Goal: Communication & Community: Ask a question

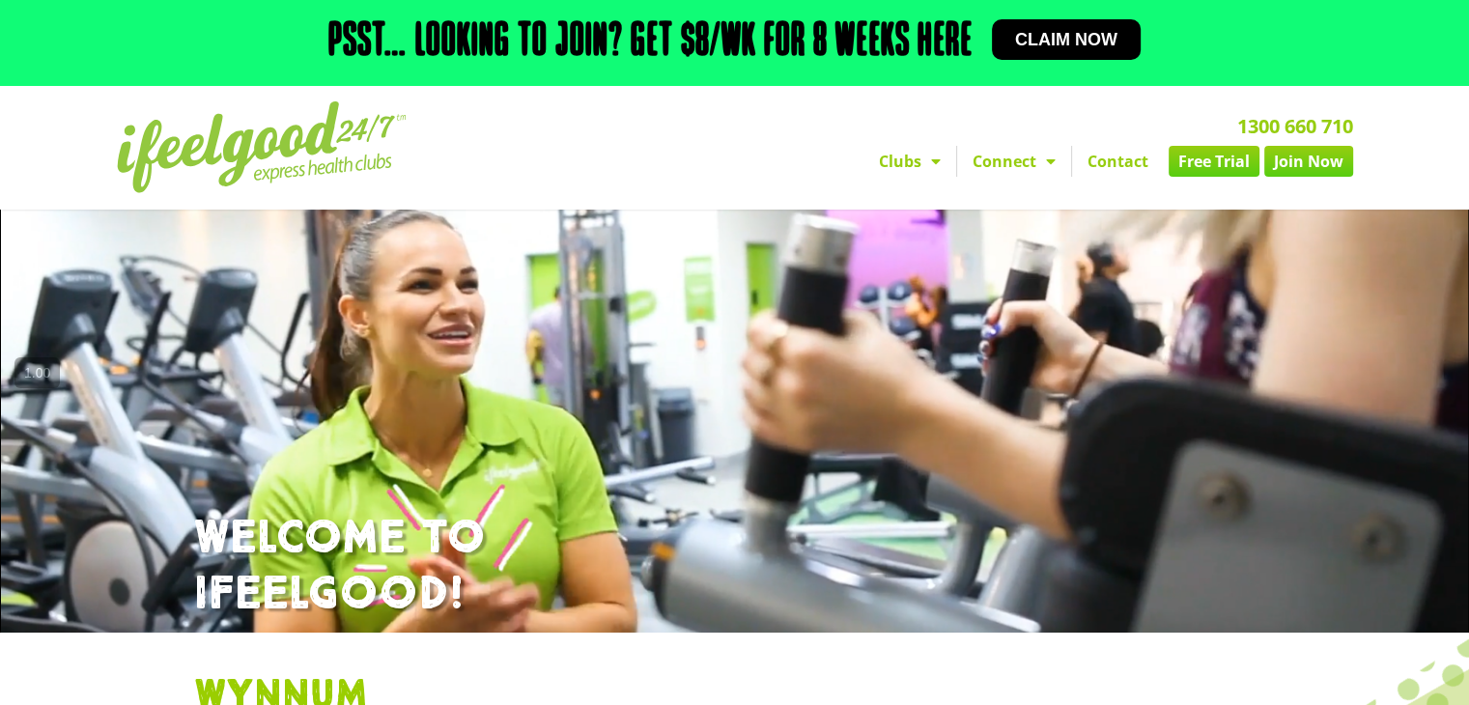
click at [1104, 158] on link "Contact" at bounding box center [1118, 161] width 92 height 31
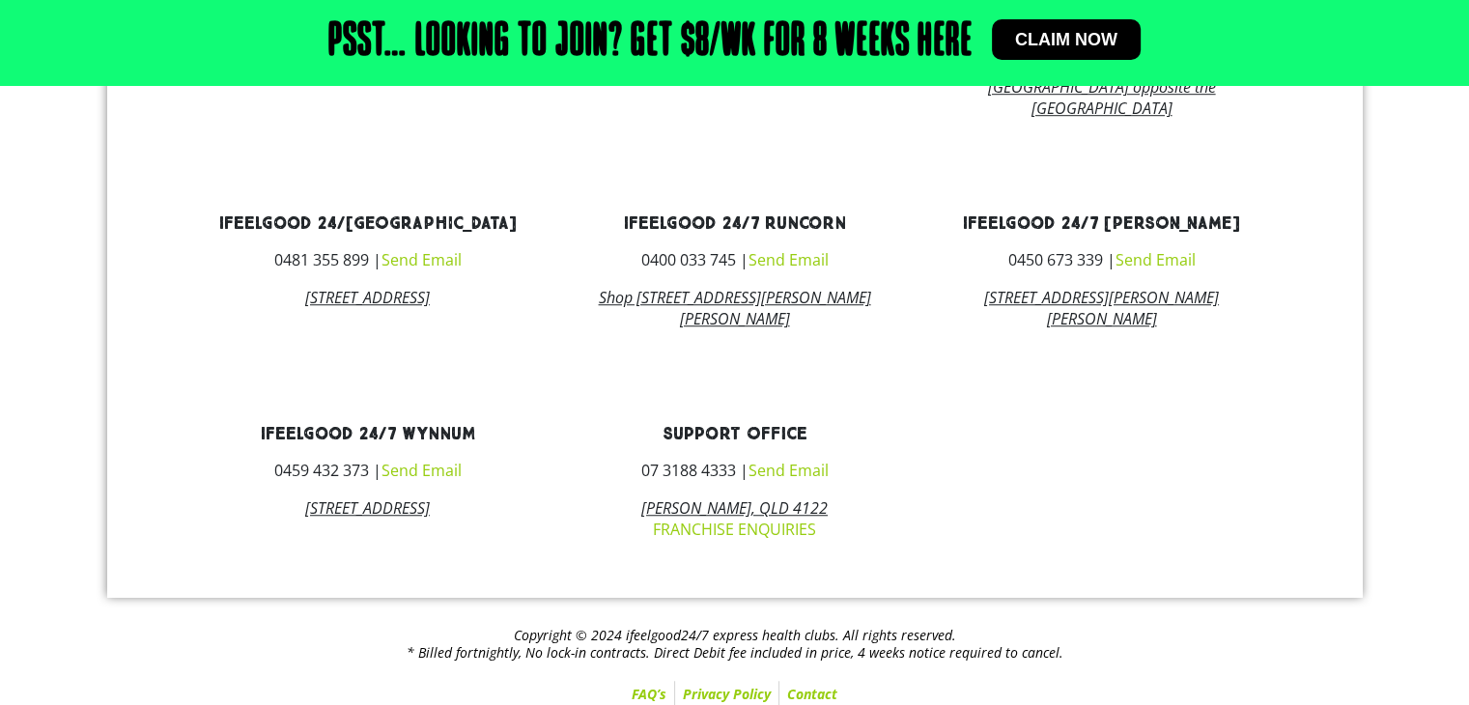
scroll to position [1340, 0]
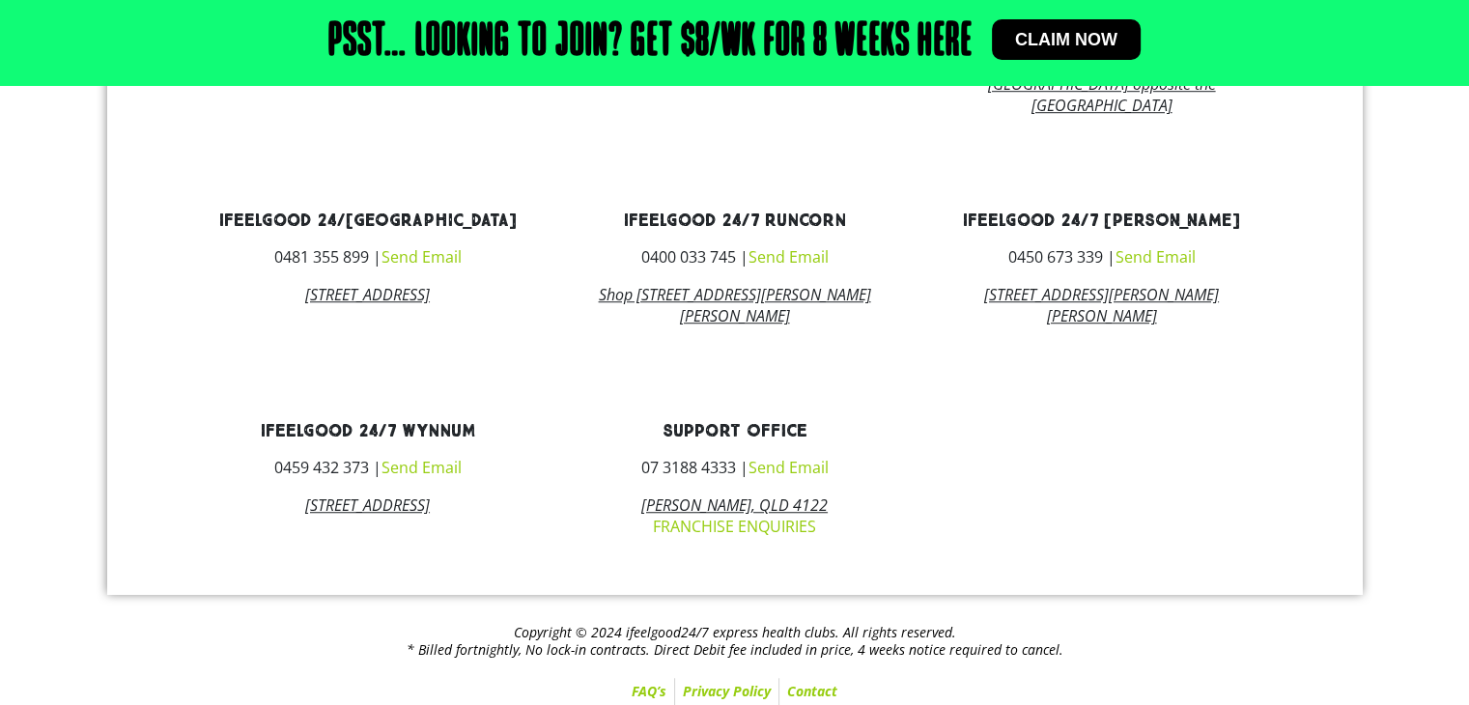
click at [436, 478] on link "Send Email" at bounding box center [421, 467] width 80 height 21
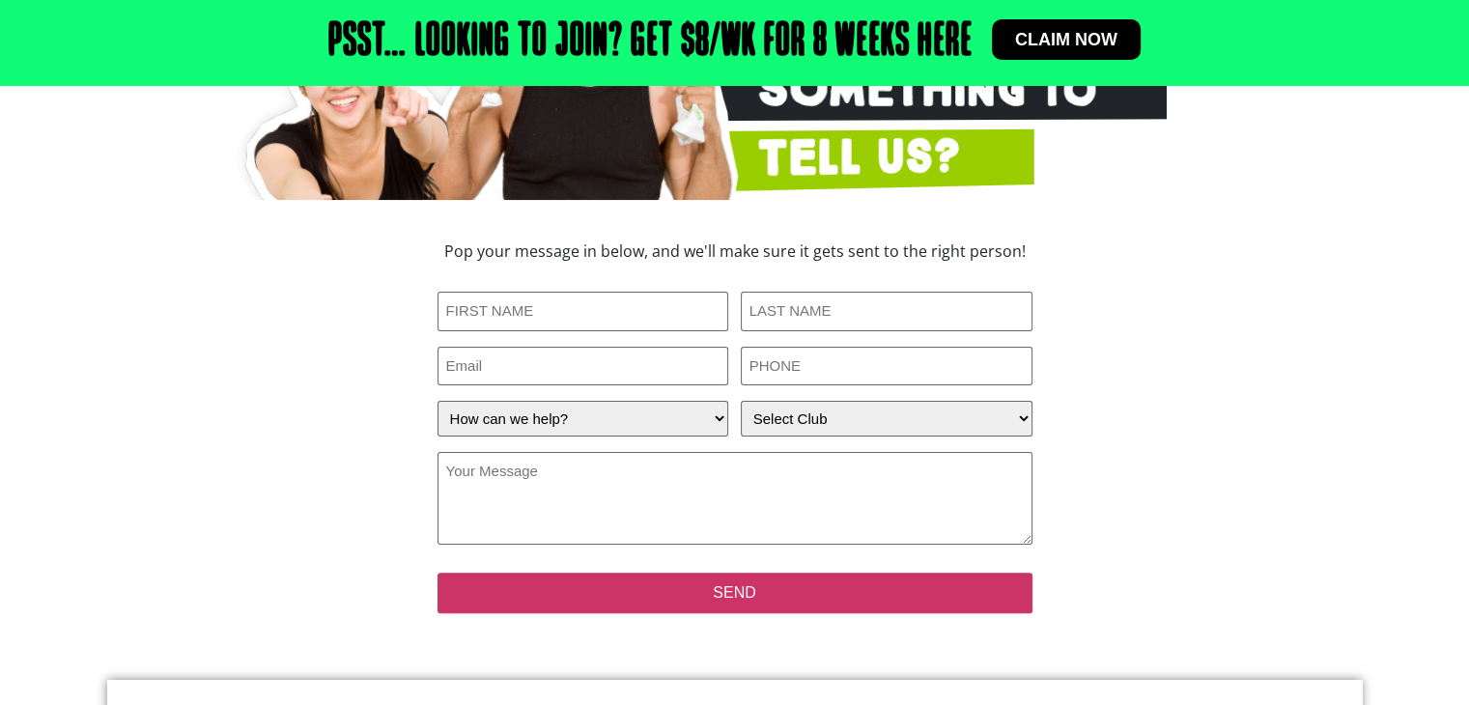
scroll to position [343, 0]
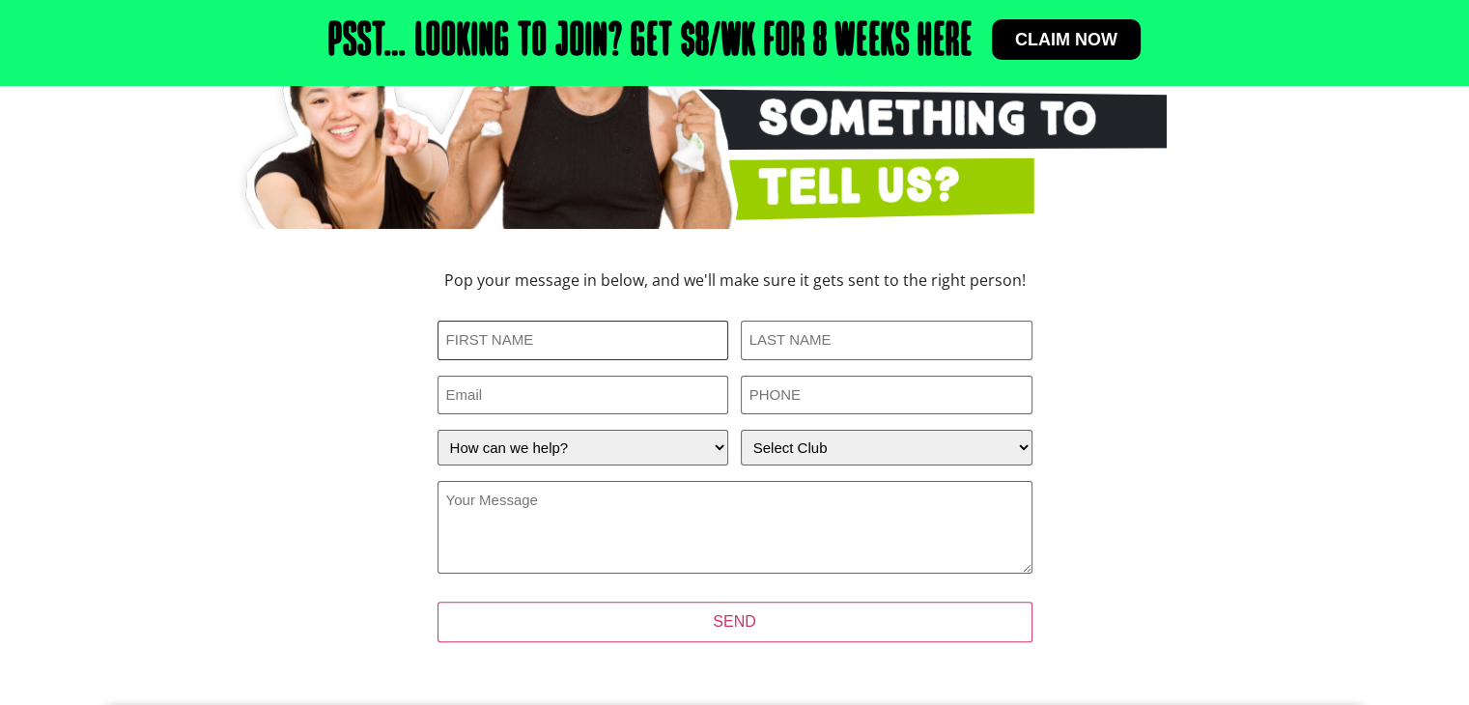
click at [611, 344] on input "First Name (Required)" at bounding box center [584, 341] width 292 height 40
type input "Jarred"
type input "Elkington"
type input "jarred.elkington@gmail.com"
type input "0481044258"
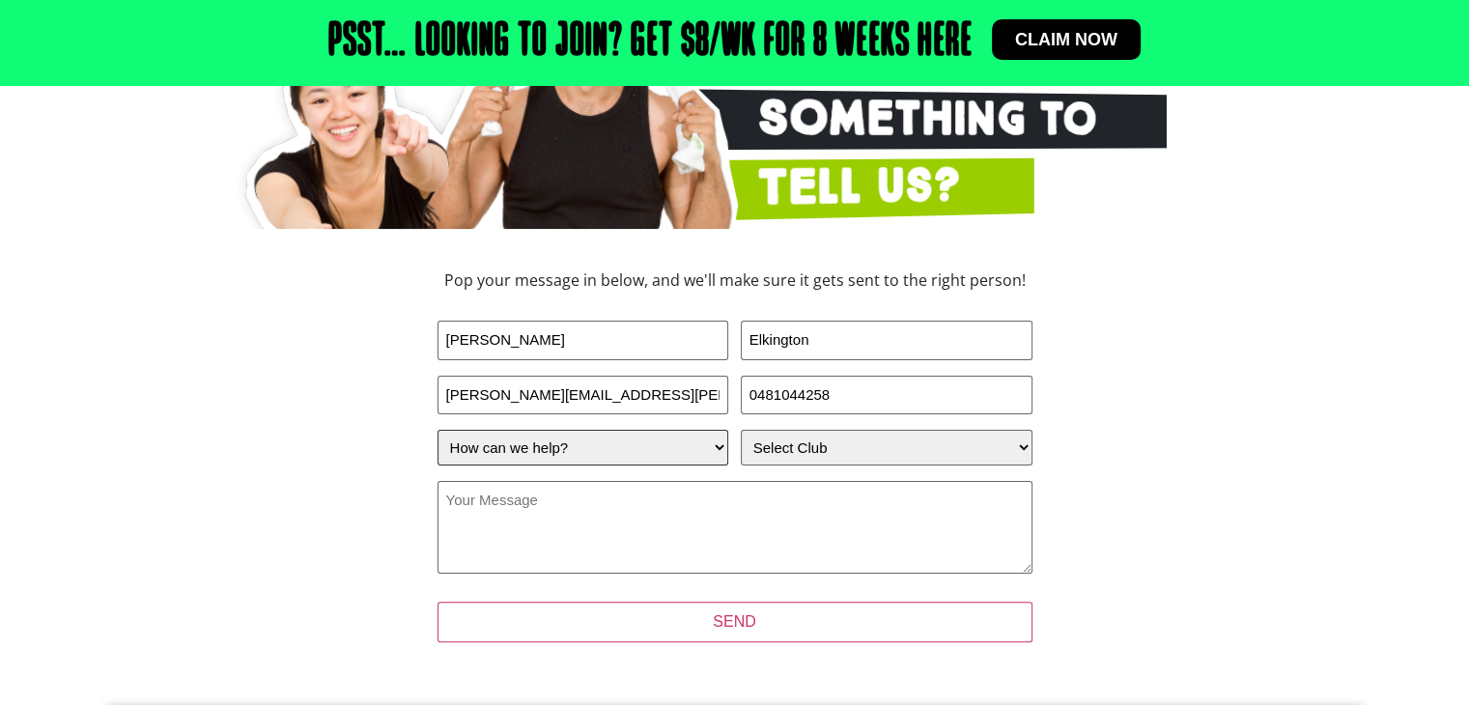
click at [625, 449] on select "How can we help? I have a question about joining I'm a current member who has a…" at bounding box center [584, 448] width 292 height 36
click at [438, 430] on select "How can we help? I have a question about joining I'm a current member who has a…" at bounding box center [584, 448] width 292 height 36
click at [777, 455] on select "Select Club Alexandra Hills Calamvale Coopers Plains Middle Park Oxenford Oxley…" at bounding box center [887, 448] width 292 height 36
select select "Wynnum"
click at [741, 430] on select "Select Club Alexandra Hills Calamvale Coopers Plains Middle Park Oxenford Oxley…" at bounding box center [887, 448] width 292 height 36
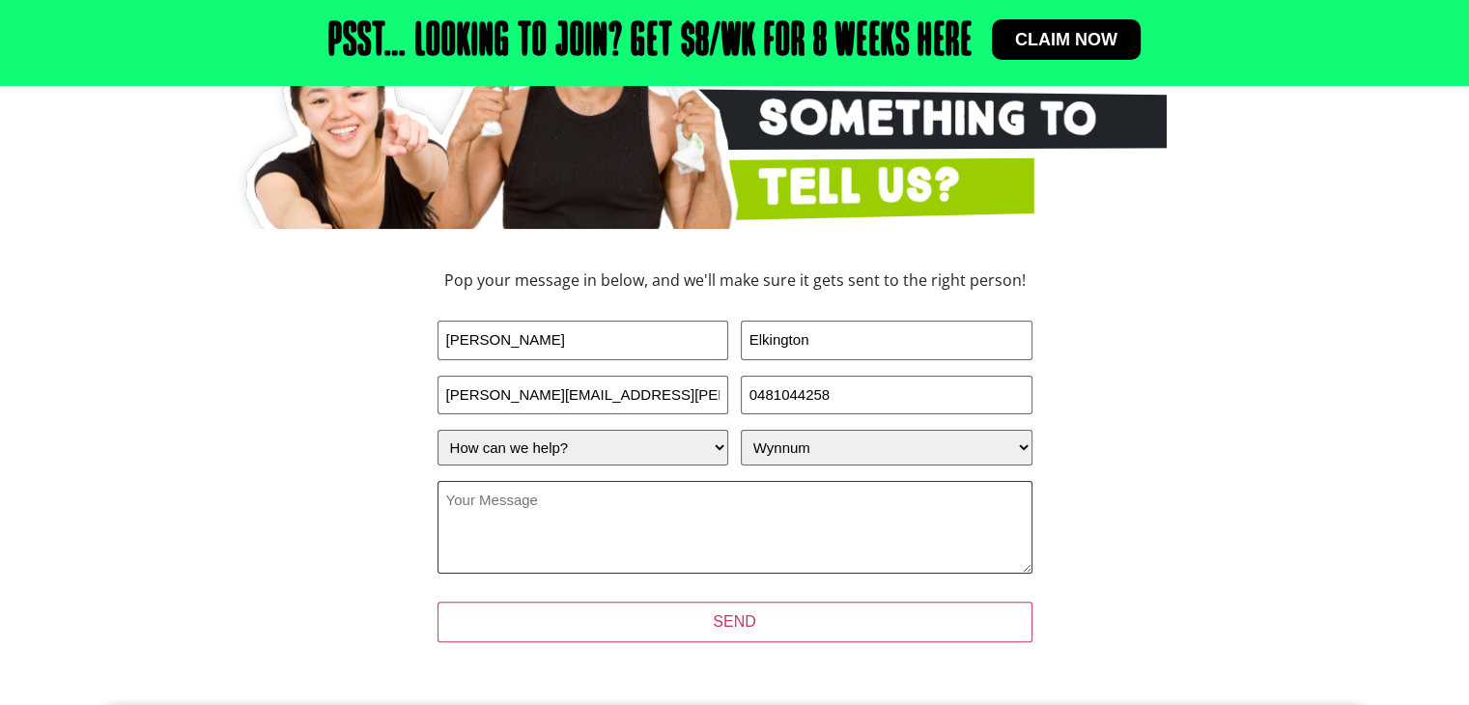
click at [719, 503] on textarea "Your Message (Required)" at bounding box center [735, 527] width 595 height 93
paste textarea "Hi [Manager’s Name], My name is Jarred Elkington, and I’m a local electrical ap…"
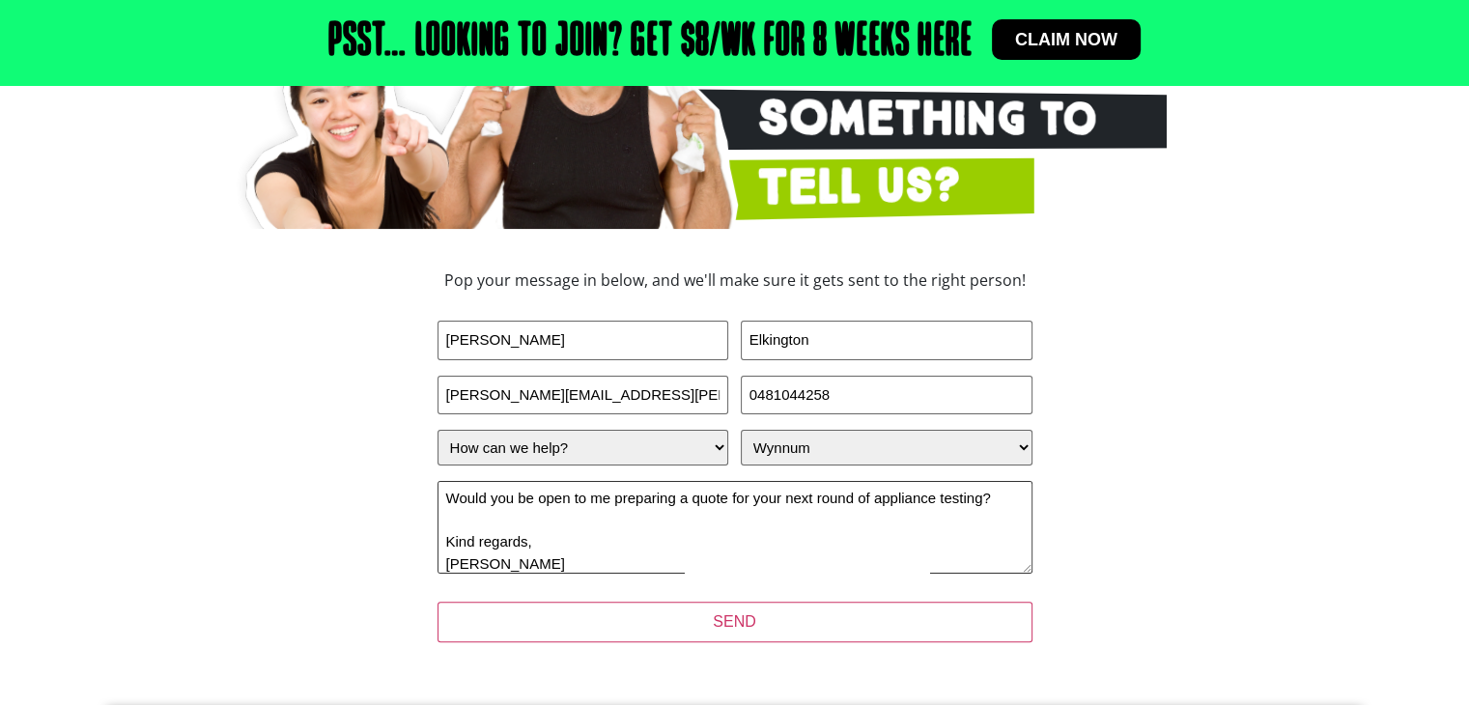
scroll to position [0, 0]
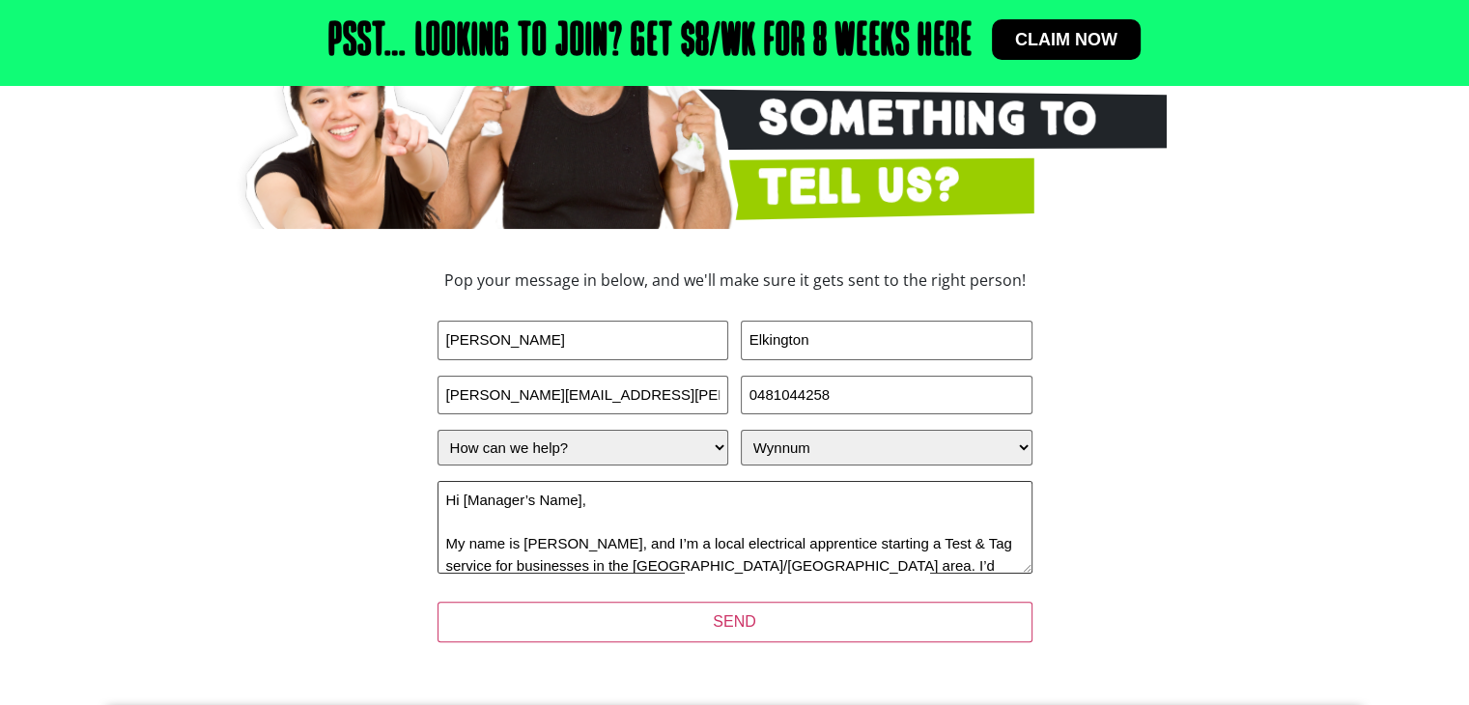
click at [560, 505] on textarea "Hi [Manager’s Name], My name is Jarred Elkington, and I’m a local electrical ap…" at bounding box center [735, 527] width 595 height 93
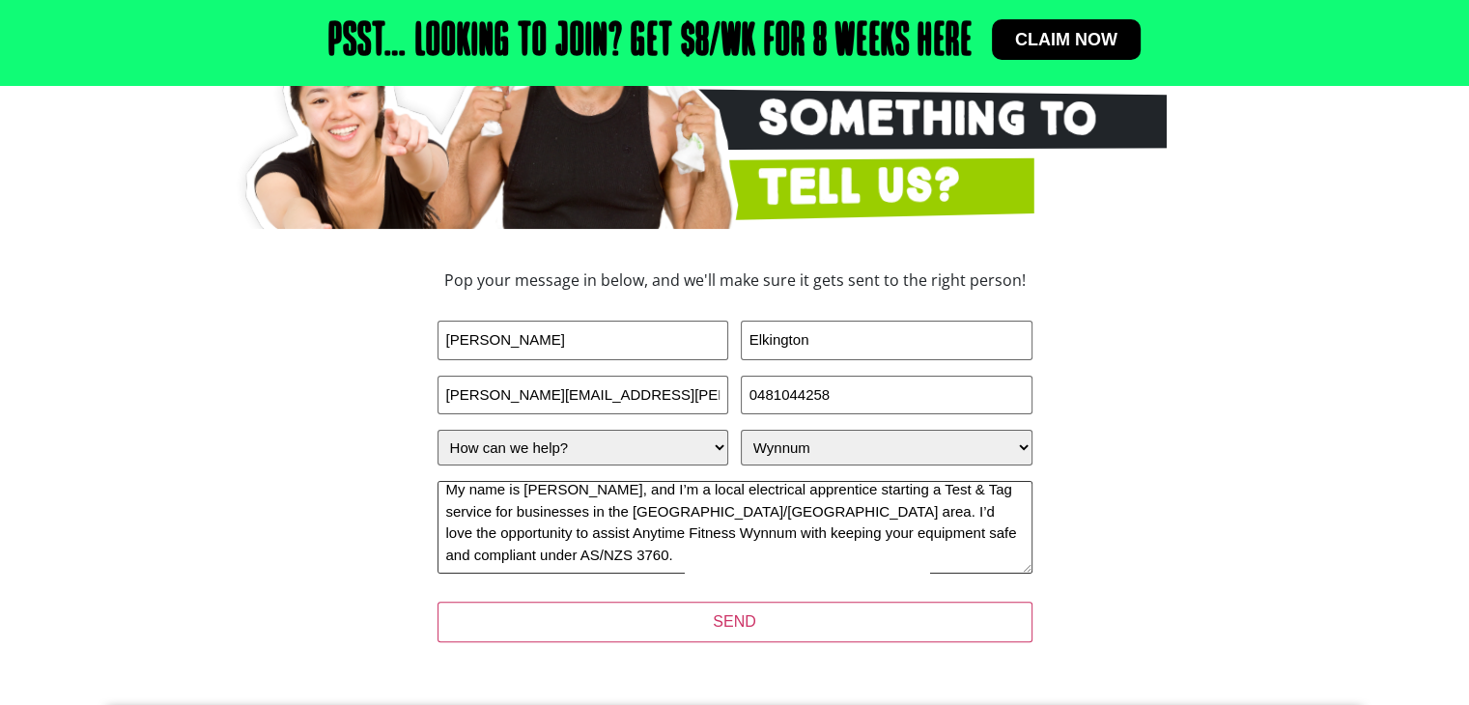
click at [449, 534] on textarea "To whomever it may concern, My name is Jarred Elkington, and I’m a local electr…" at bounding box center [735, 527] width 595 height 93
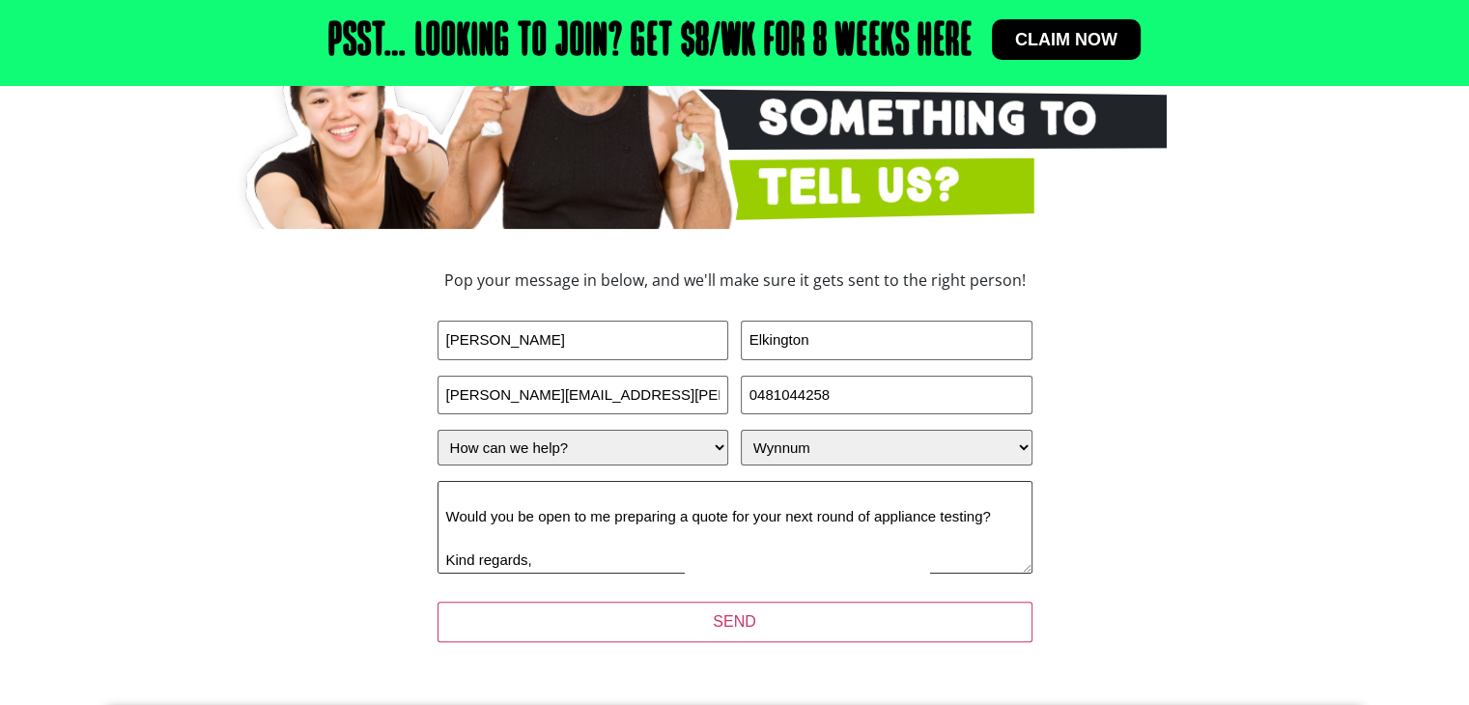
scroll to position [207, 0]
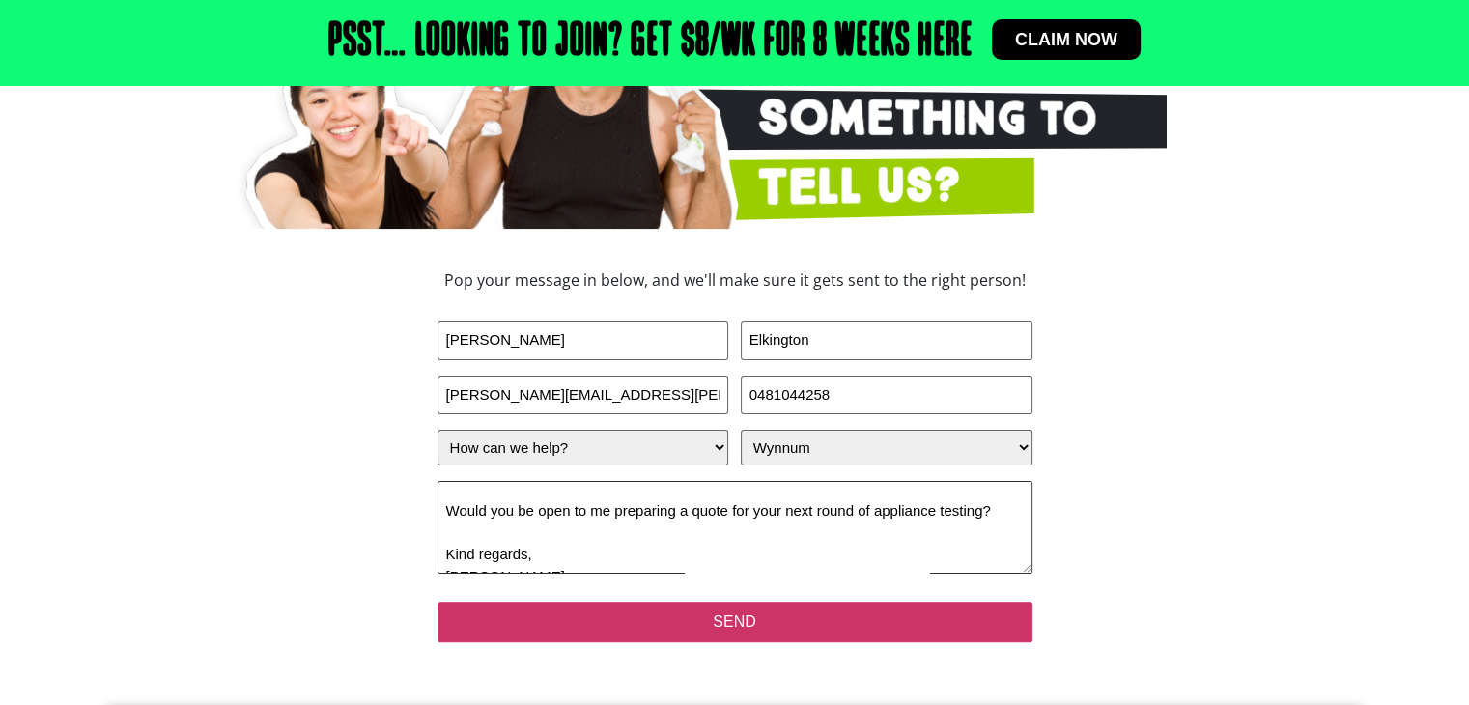
type textarea "To whomever it may concern, My name is Jarred Elkington, and I’m a local electr…"
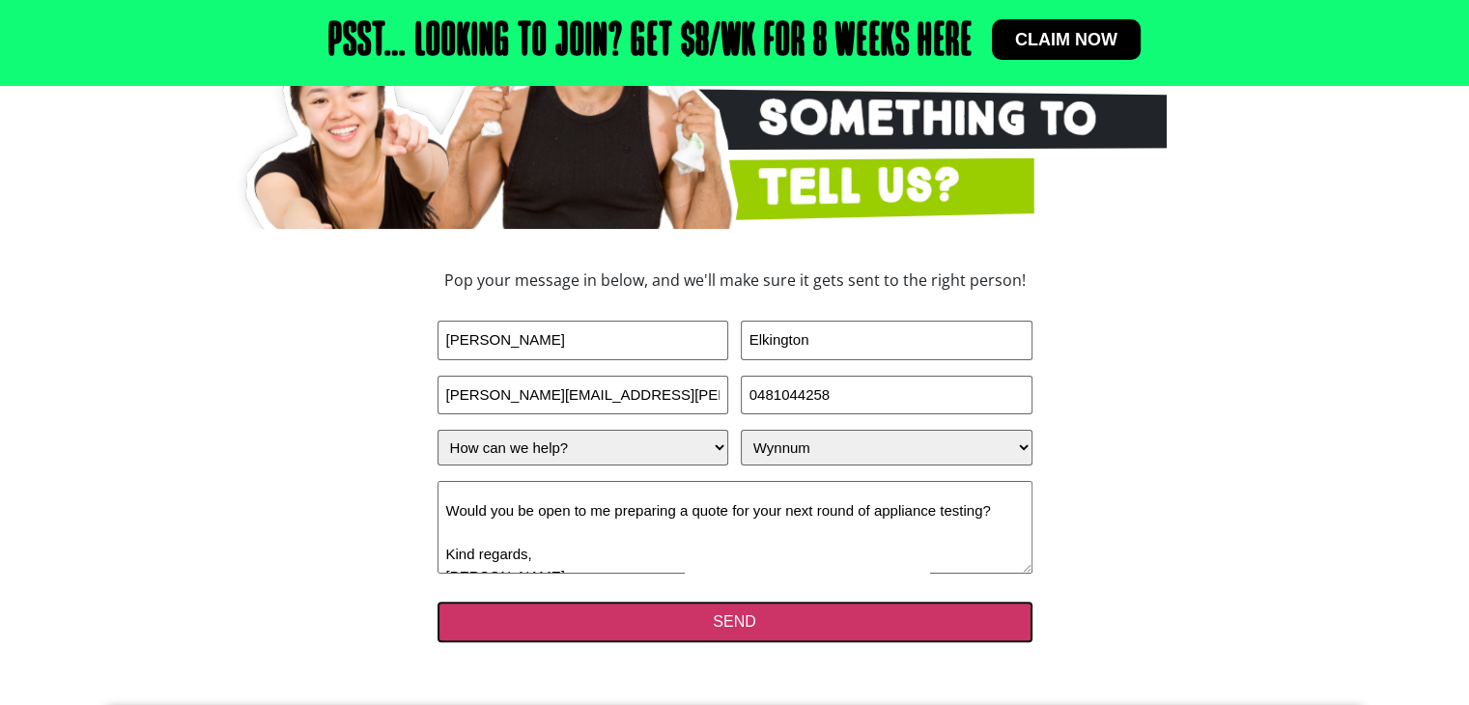
click at [567, 625] on input "SEND" at bounding box center [735, 622] width 595 height 41
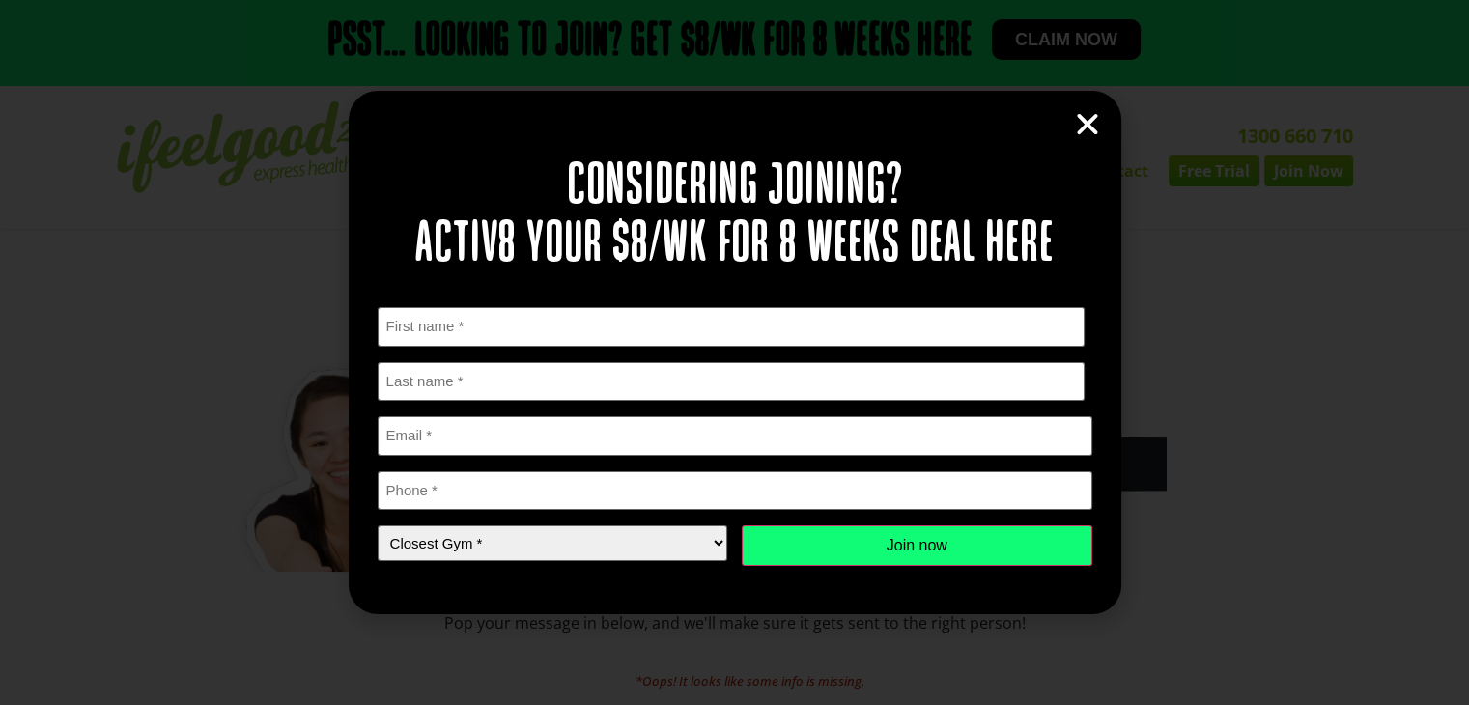
click at [1077, 134] on icon "Close" at bounding box center [1087, 124] width 29 height 29
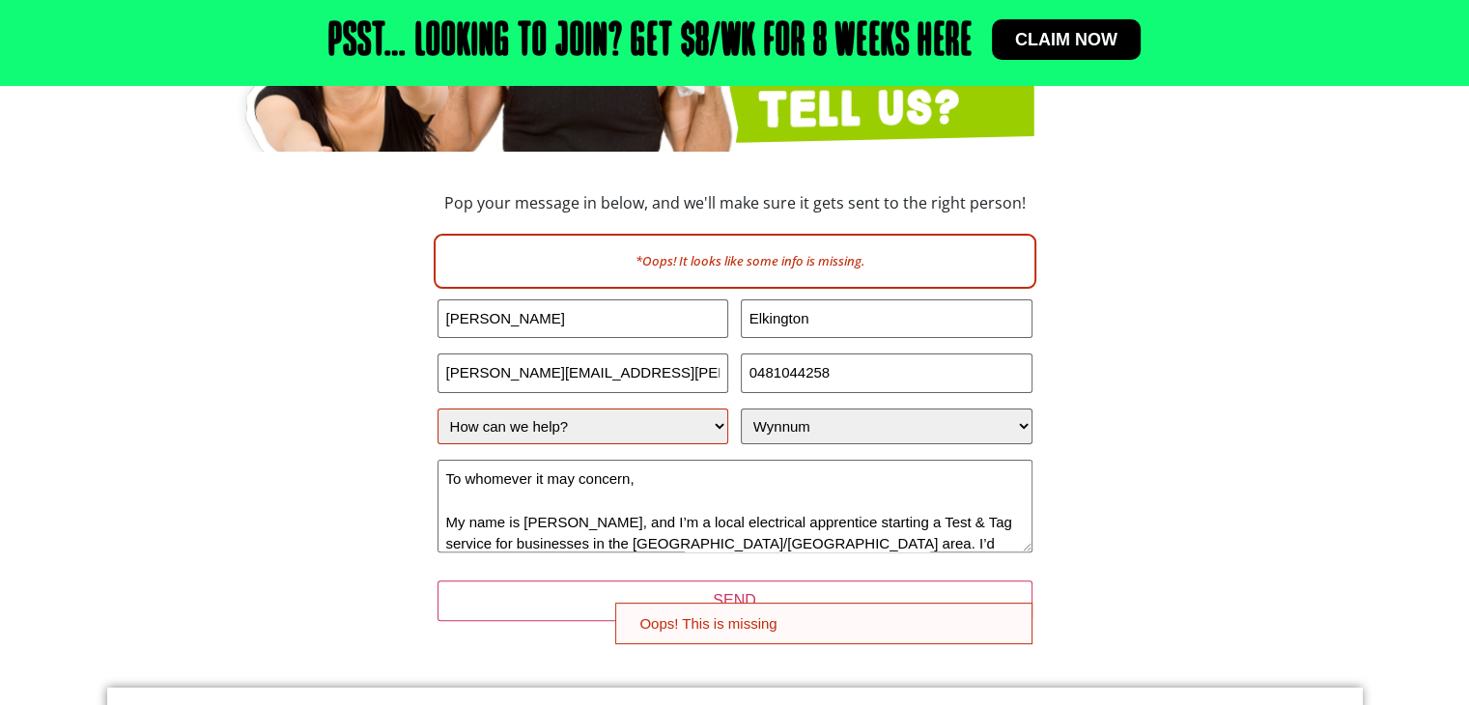
scroll to position [423, 0]
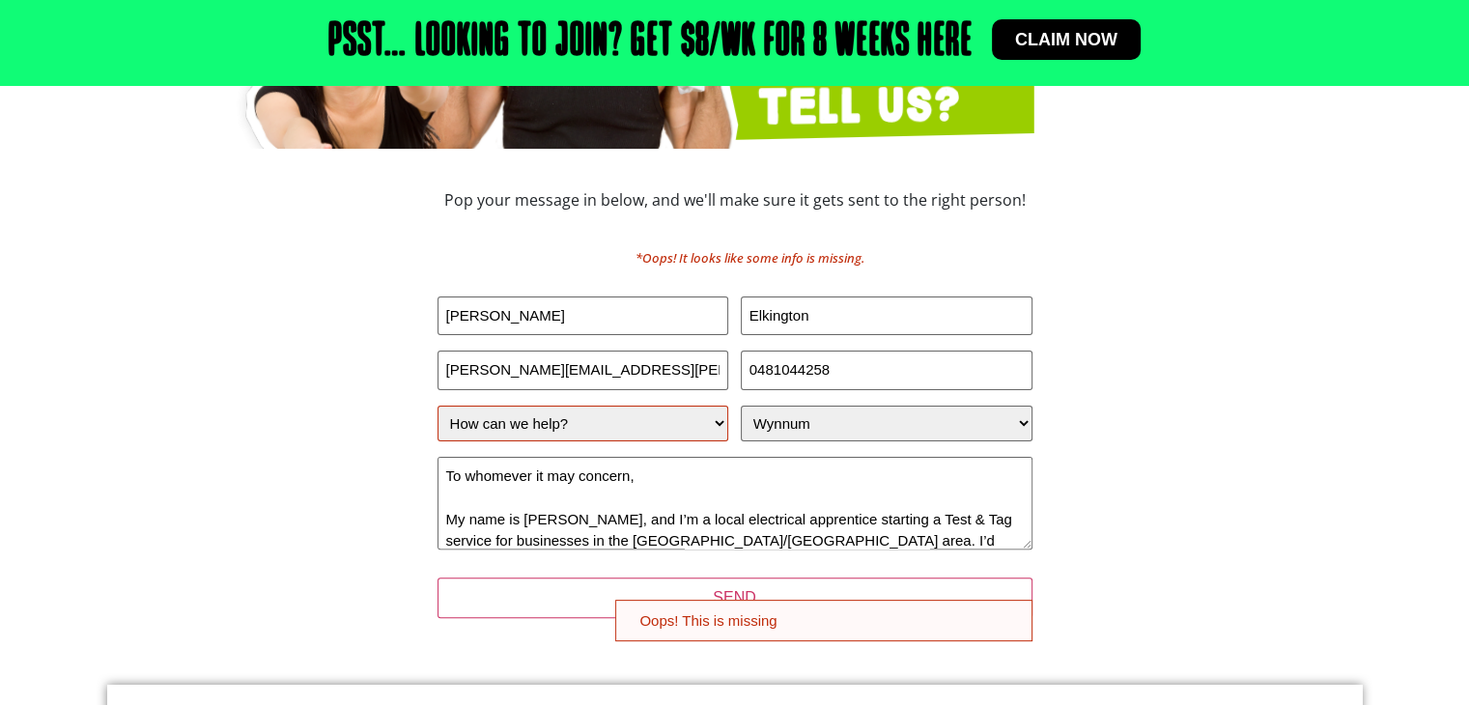
click at [711, 429] on select "How can we help? I have a question about joining I'm a current member who has a…" at bounding box center [584, 424] width 292 height 36
click at [438, 406] on select "How can we help? I have a question about joining I'm a current member who has a…" at bounding box center [584, 424] width 292 height 36
click at [583, 627] on div "SEND" at bounding box center [735, 601] width 595 height 79
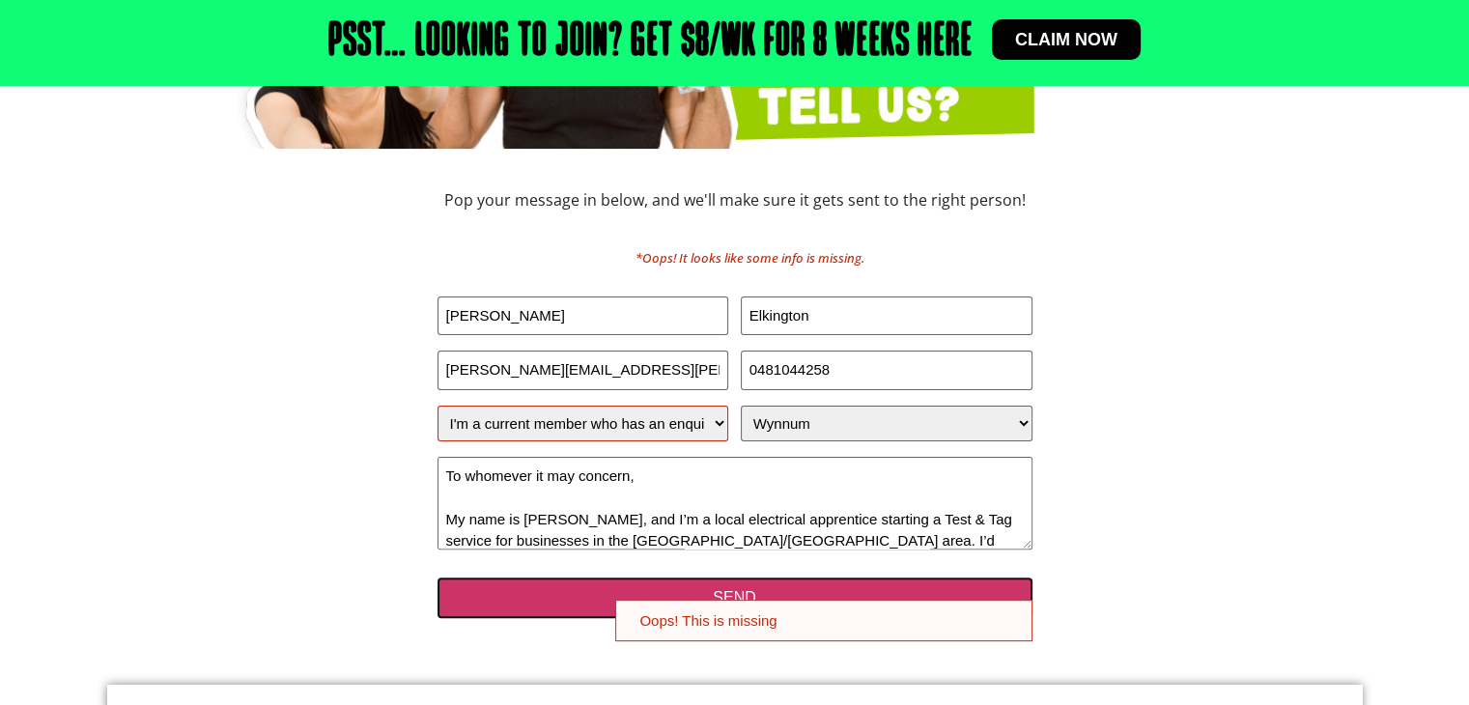
click at [558, 588] on input "SEND" at bounding box center [735, 598] width 595 height 41
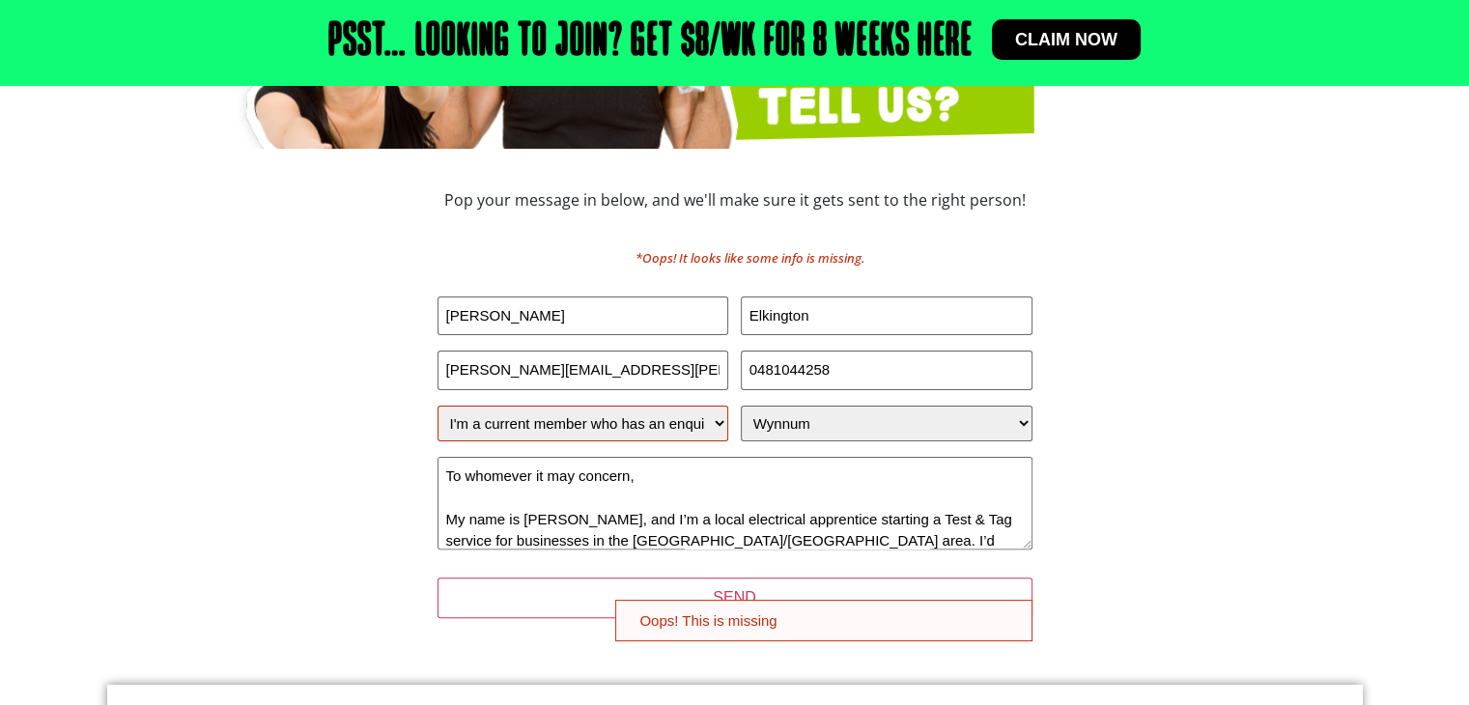
click at [761, 186] on div "Pop your message in below, and we'll make sure it gets sent to the right person…" at bounding box center [734, 417] width 869 height 468
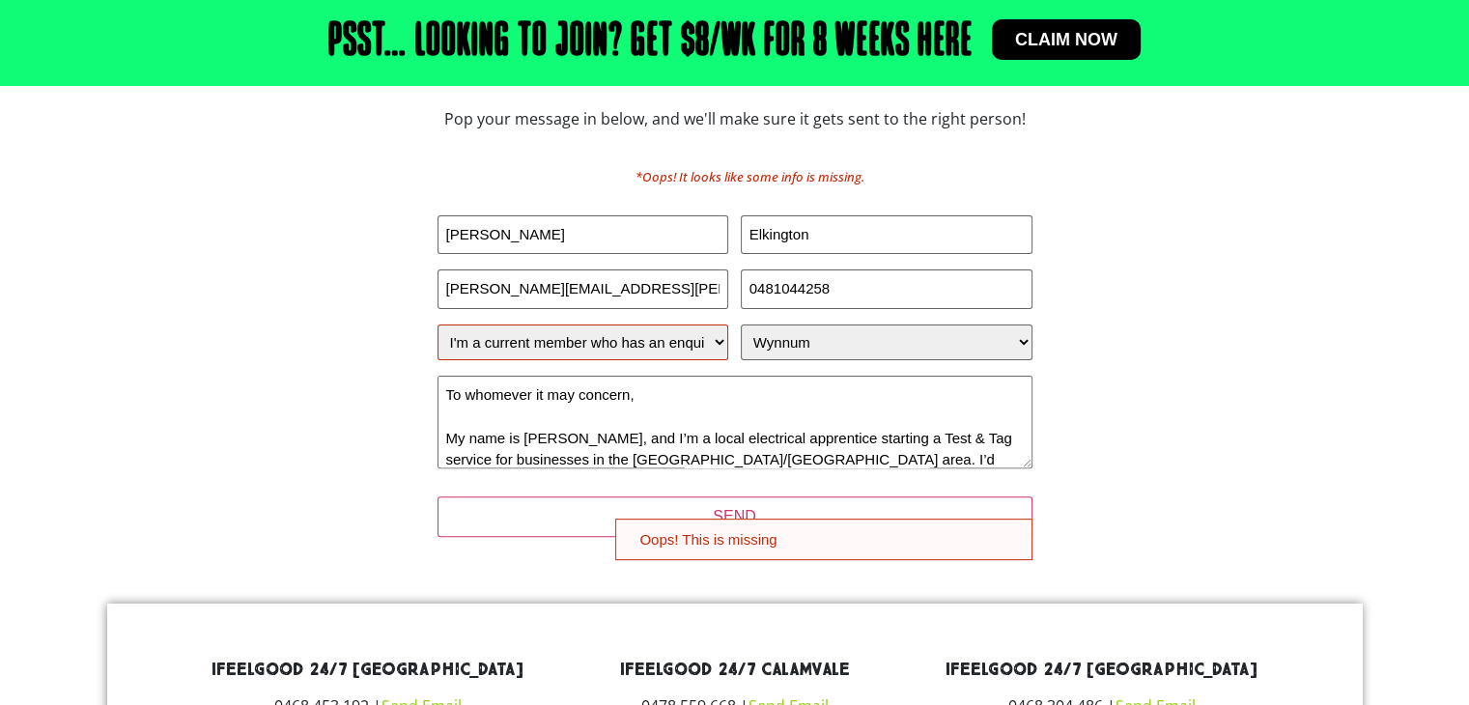
scroll to position [516, 0]
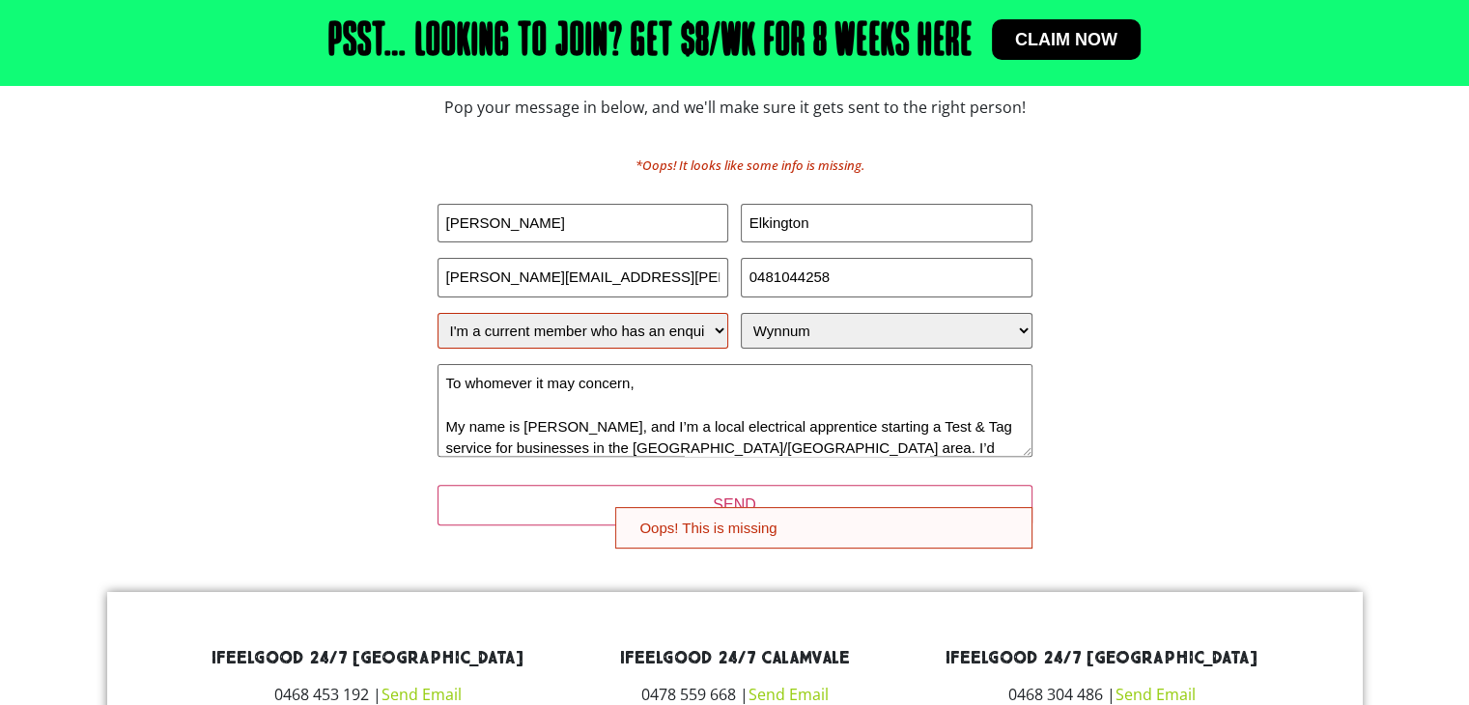
click at [717, 333] on select "How can we help? I have a question about joining I'm a current member who has a…" at bounding box center [584, 331] width 292 height 36
select select "I have a question about joining"
click at [438, 313] on select "How can we help? I have a question about joining I'm a current member who has a…" at bounding box center [584, 331] width 292 height 36
click at [661, 353] on div "First Name (Required) Jarred Last Name (Required) Elkington Email jarred.elking…" at bounding box center [735, 334] width 595 height 260
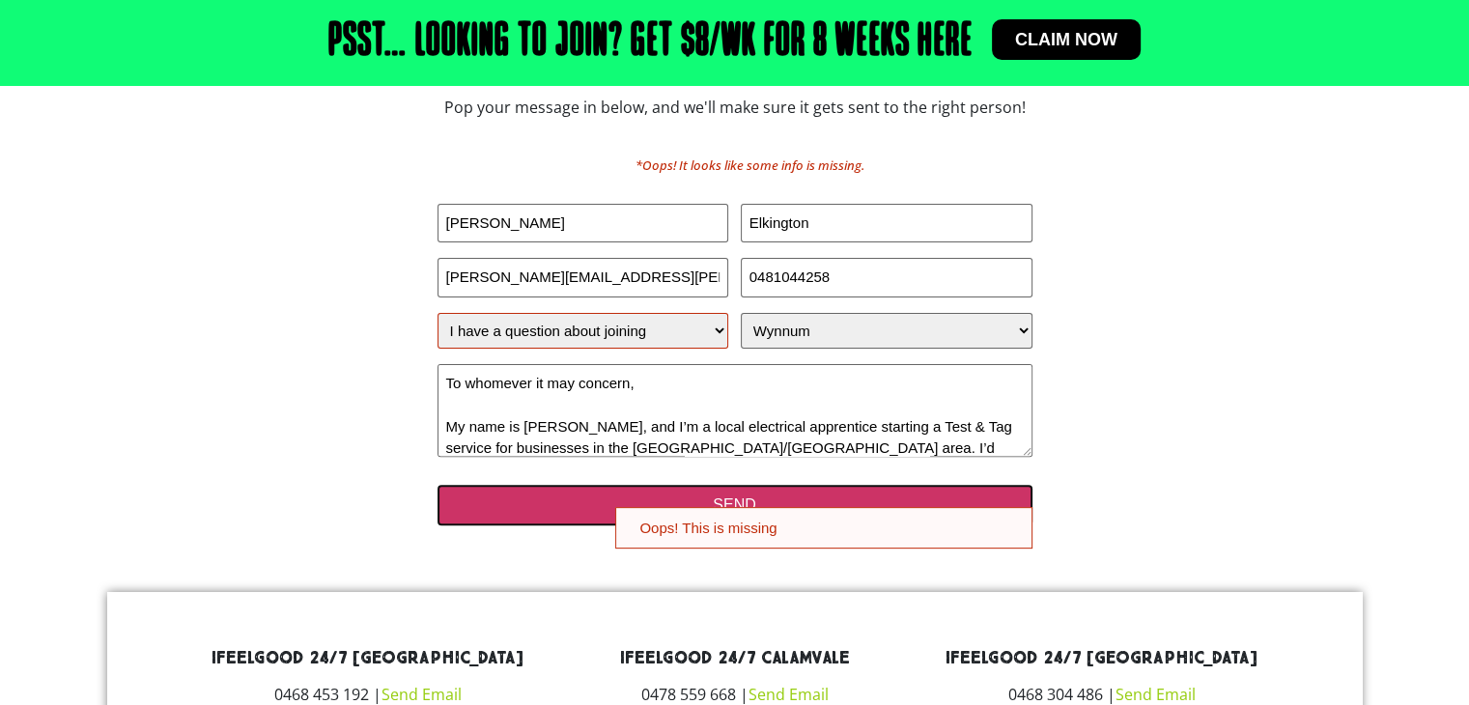
click at [570, 506] on input "SEND" at bounding box center [735, 505] width 595 height 41
